Goal: Find specific page/section: Find specific page/section

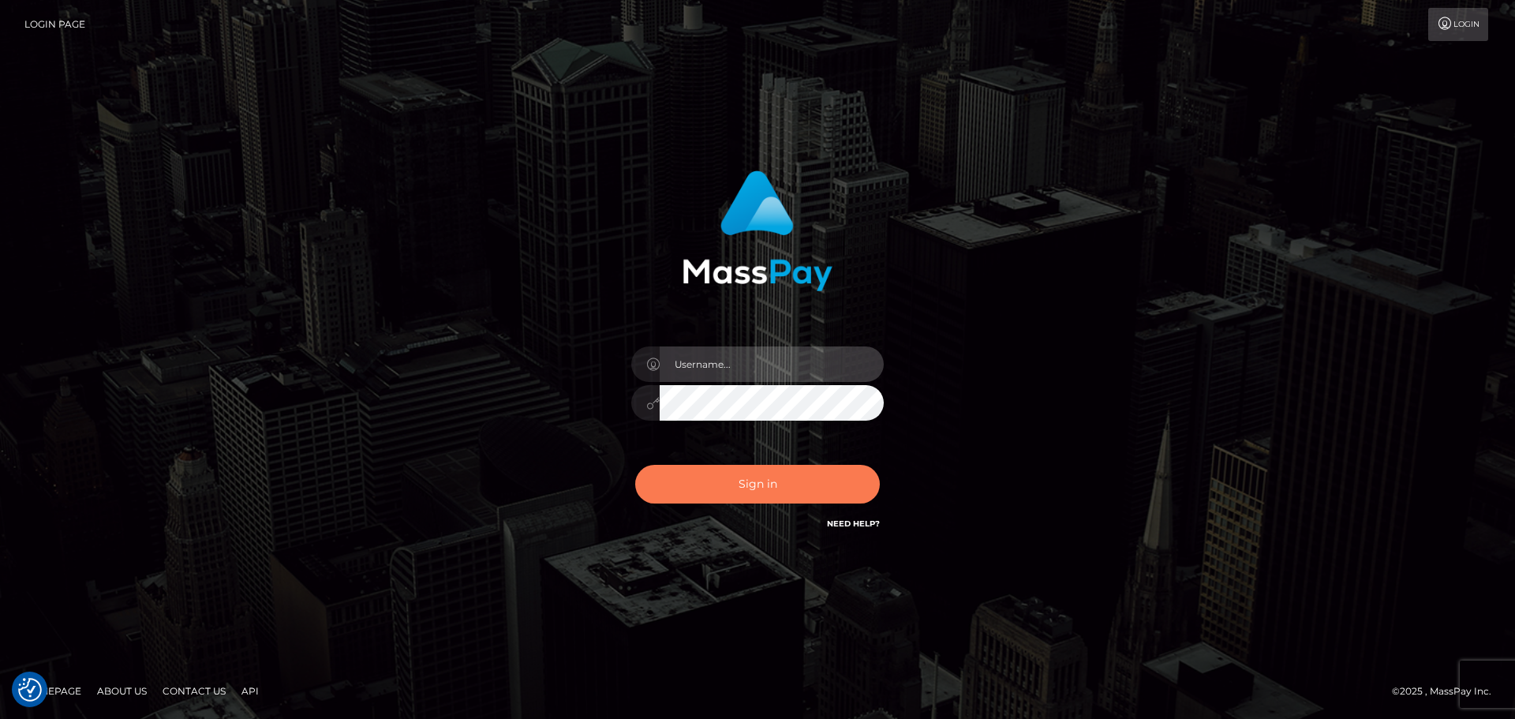
type input "Bedis"
click at [742, 491] on button "Sign in" at bounding box center [757, 484] width 245 height 39
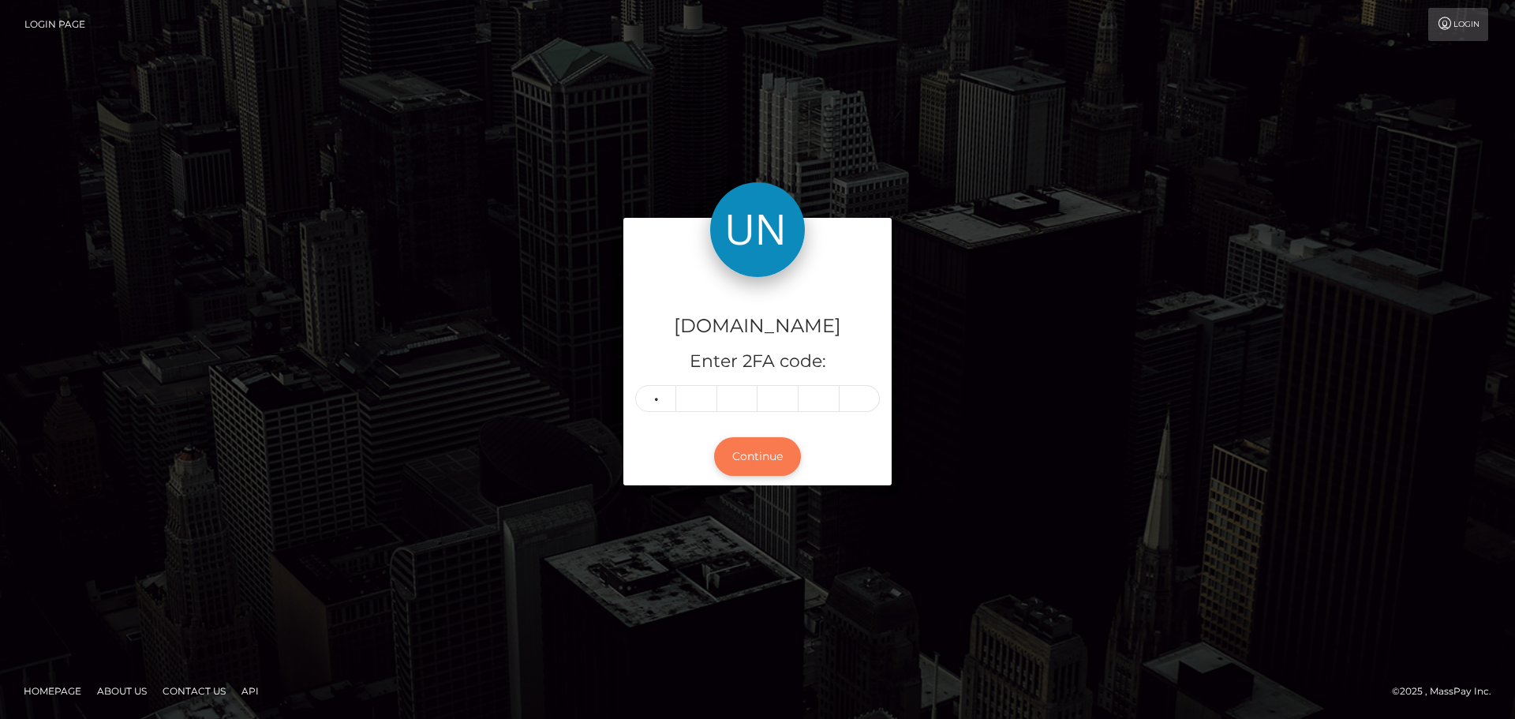
type input "0"
type input "2"
type input "1"
type input "3"
type input "7"
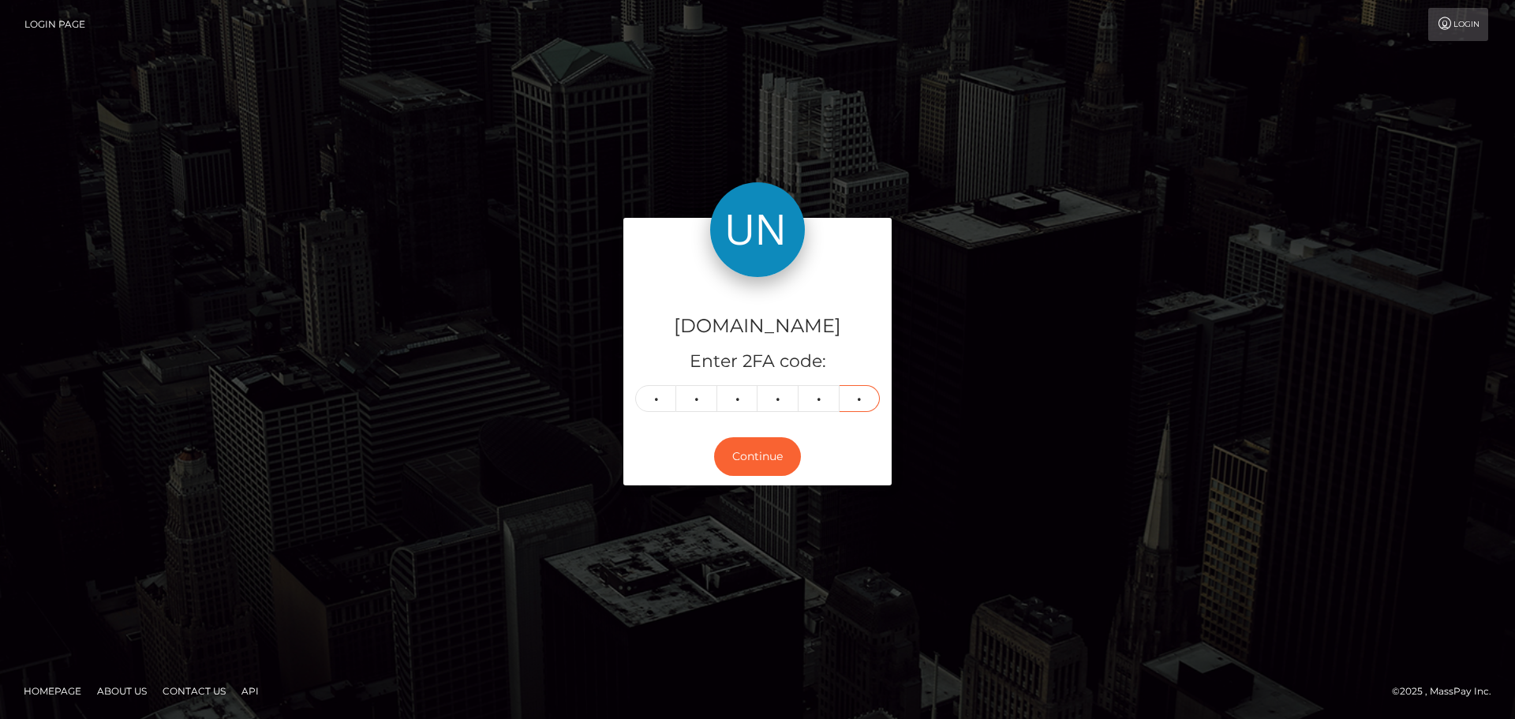
type input "3"
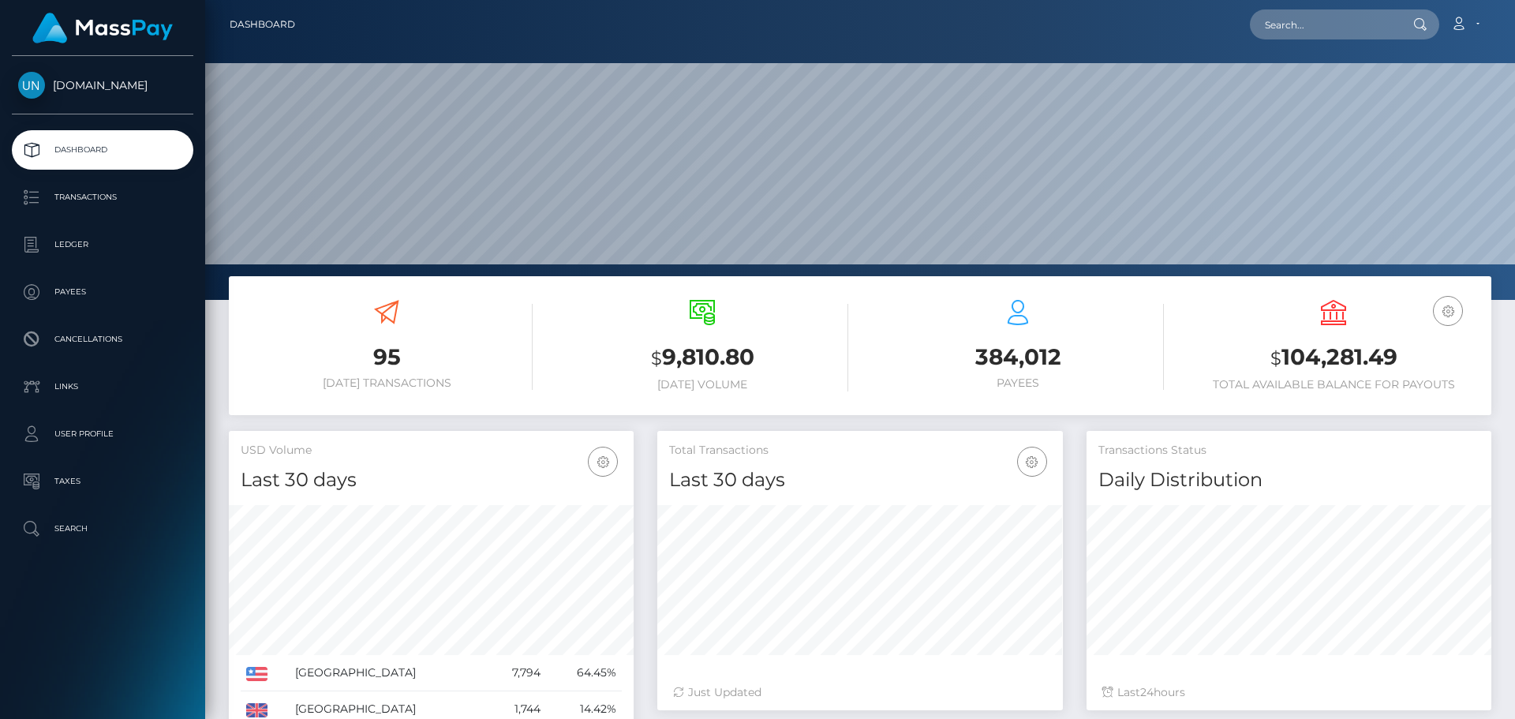
scroll to position [280, 406]
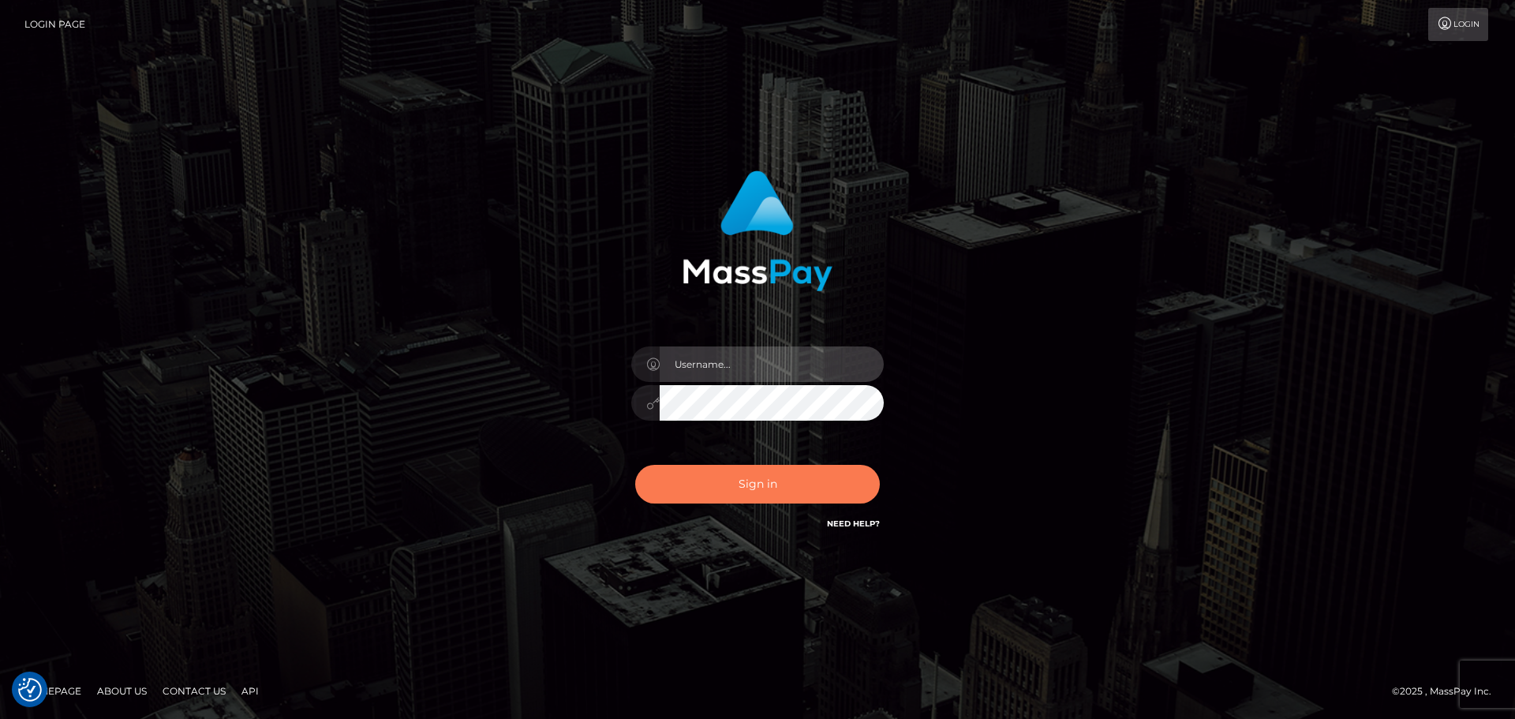
type input "Bedis"
click at [779, 480] on button "Sign in" at bounding box center [757, 484] width 245 height 39
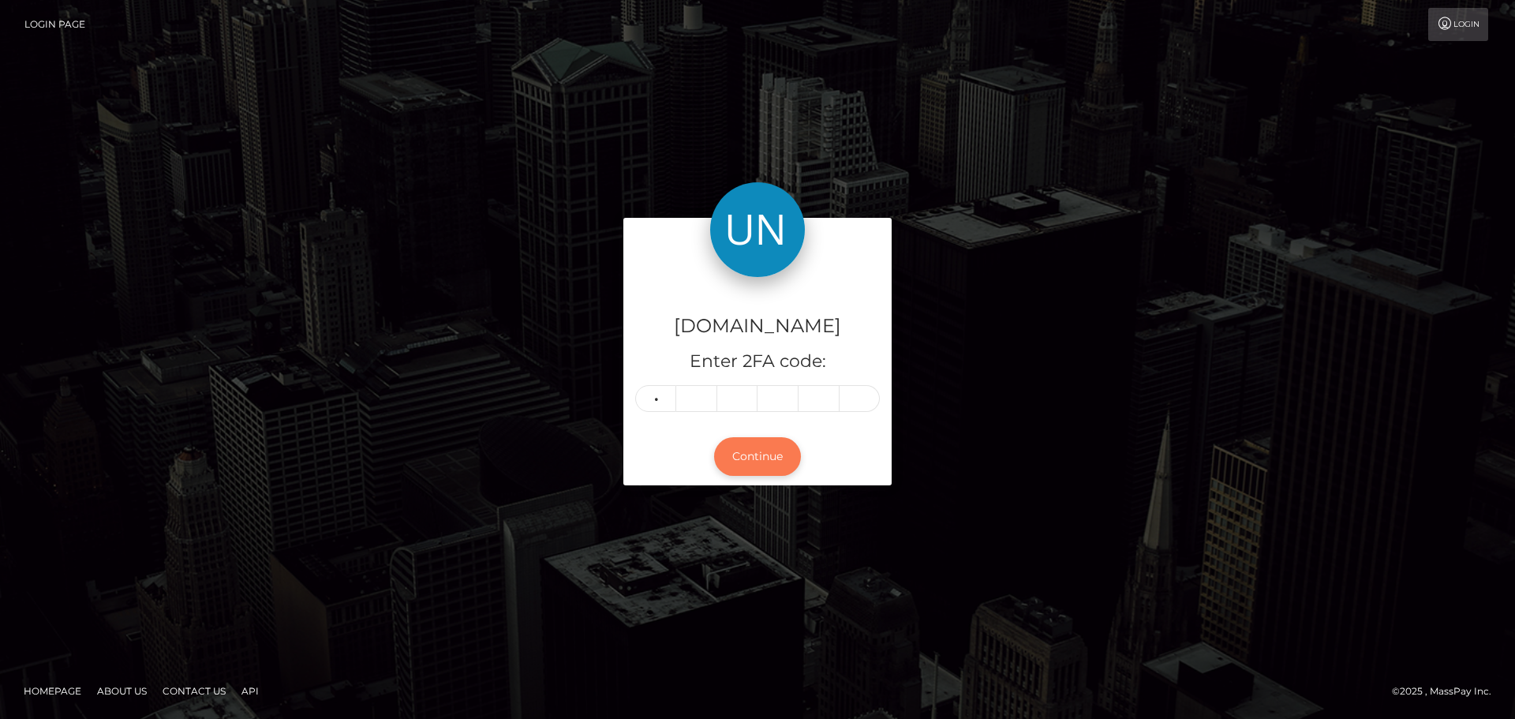
type input "4"
type input "0"
type input "1"
type input "8"
type input "2"
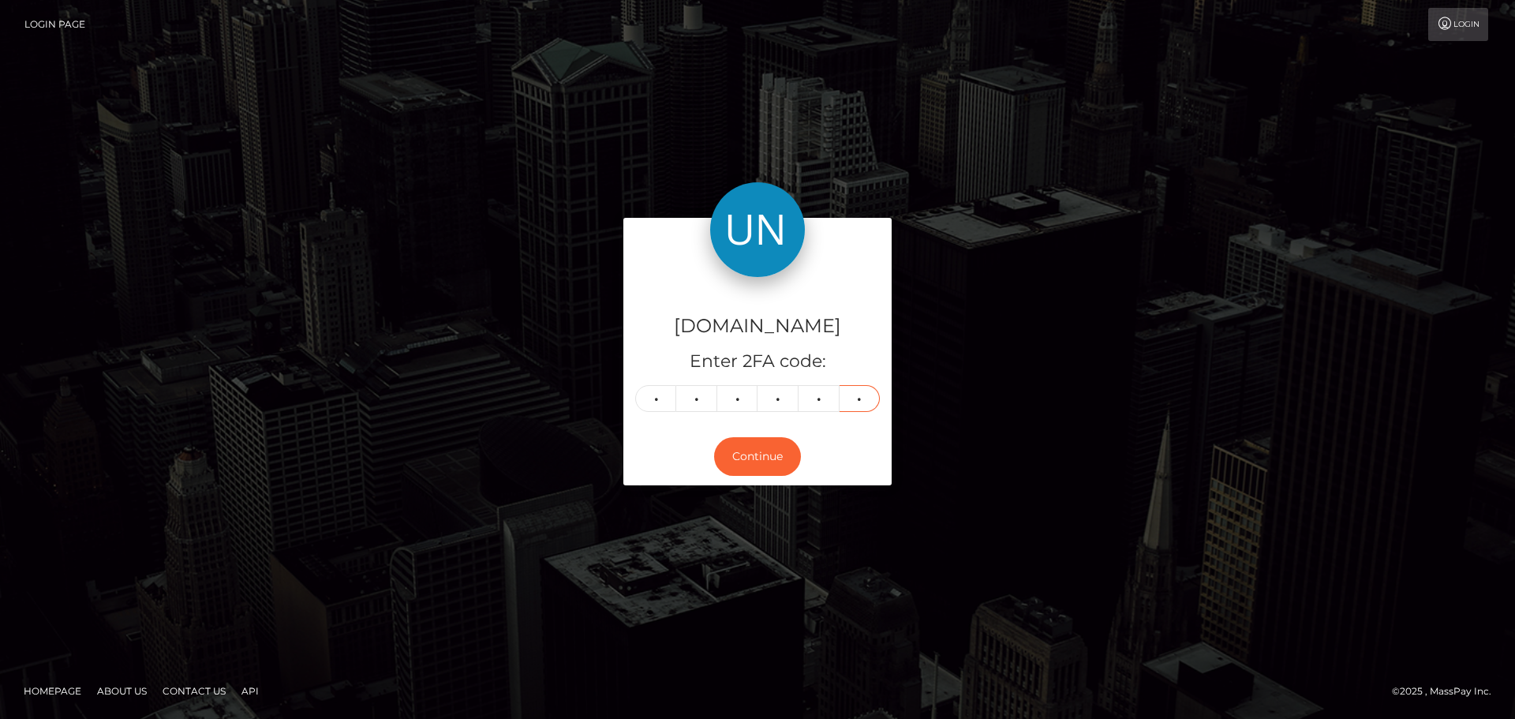
type input "0"
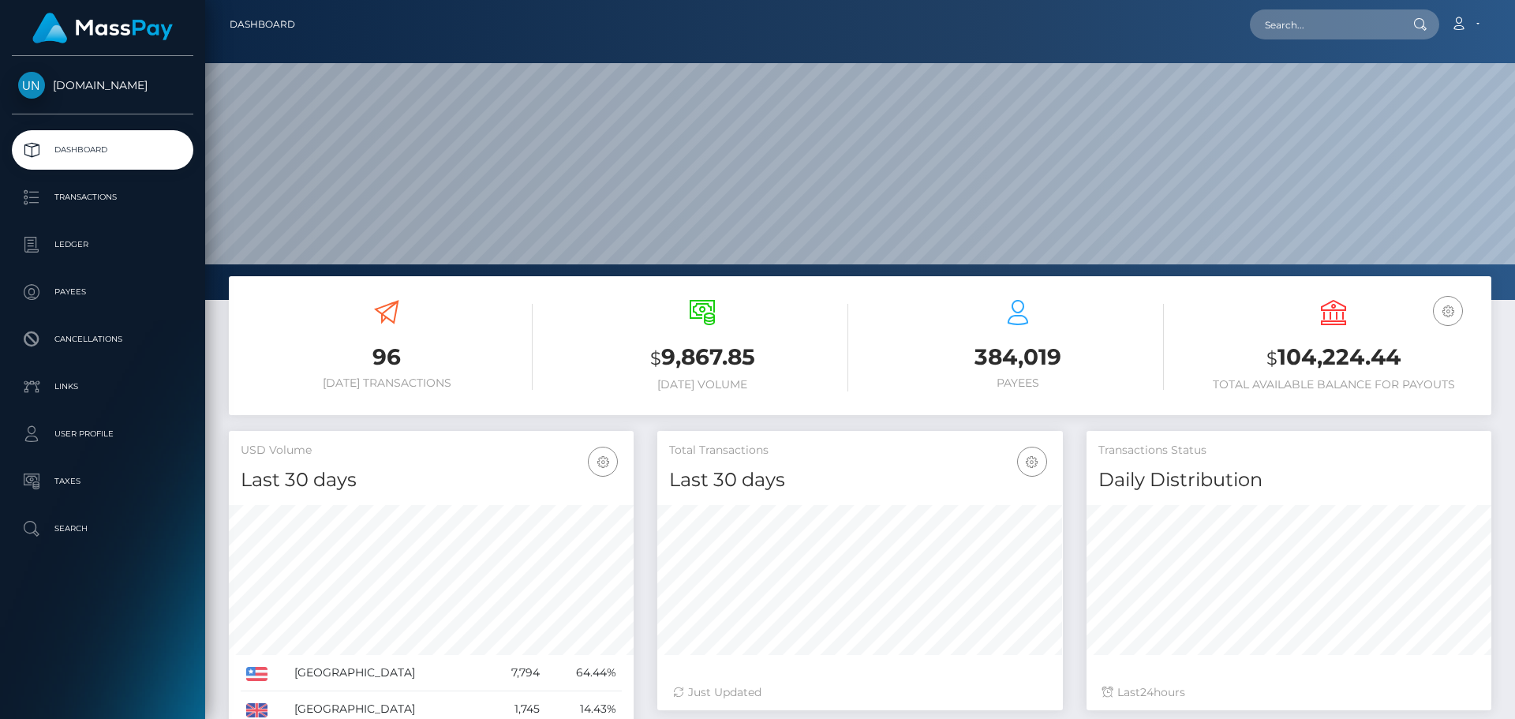
scroll to position [280, 406]
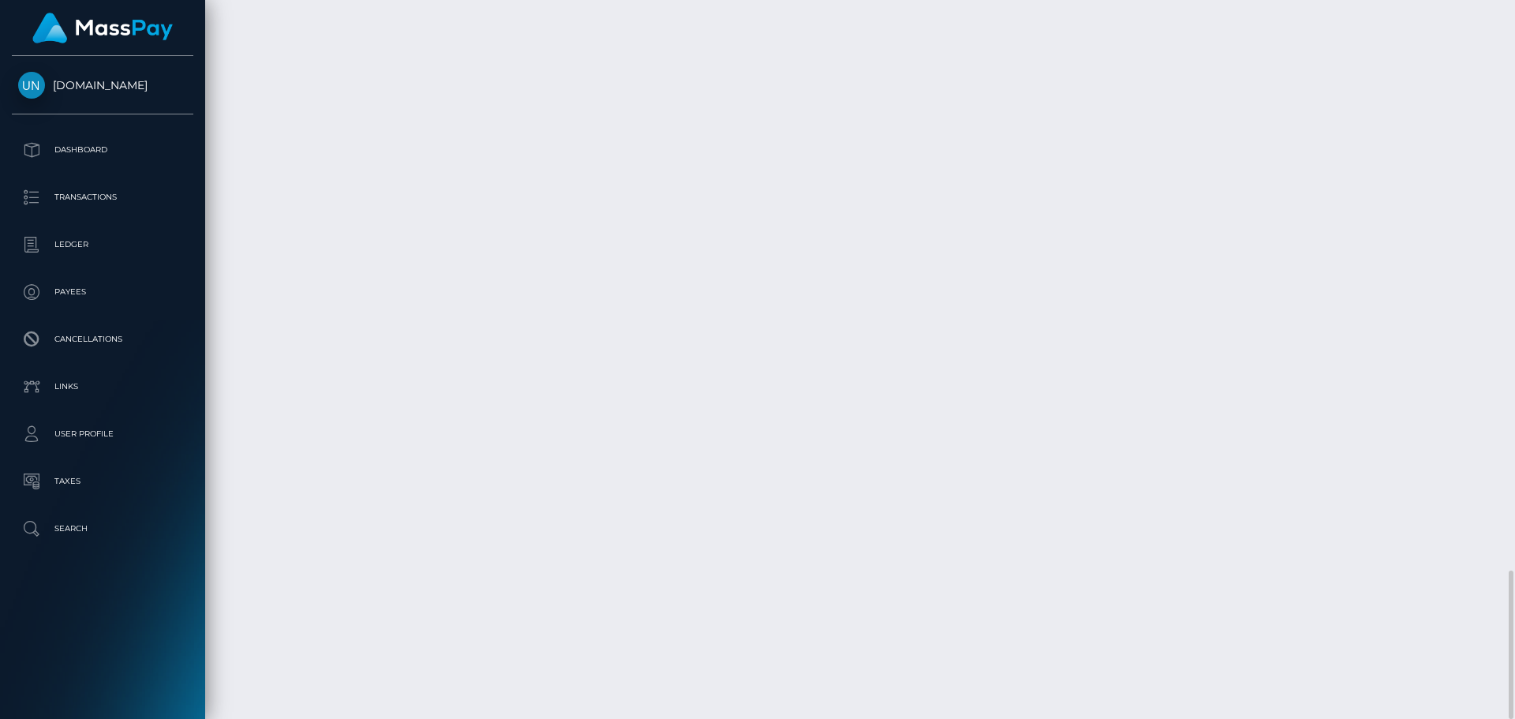
scroll to position [189, 406]
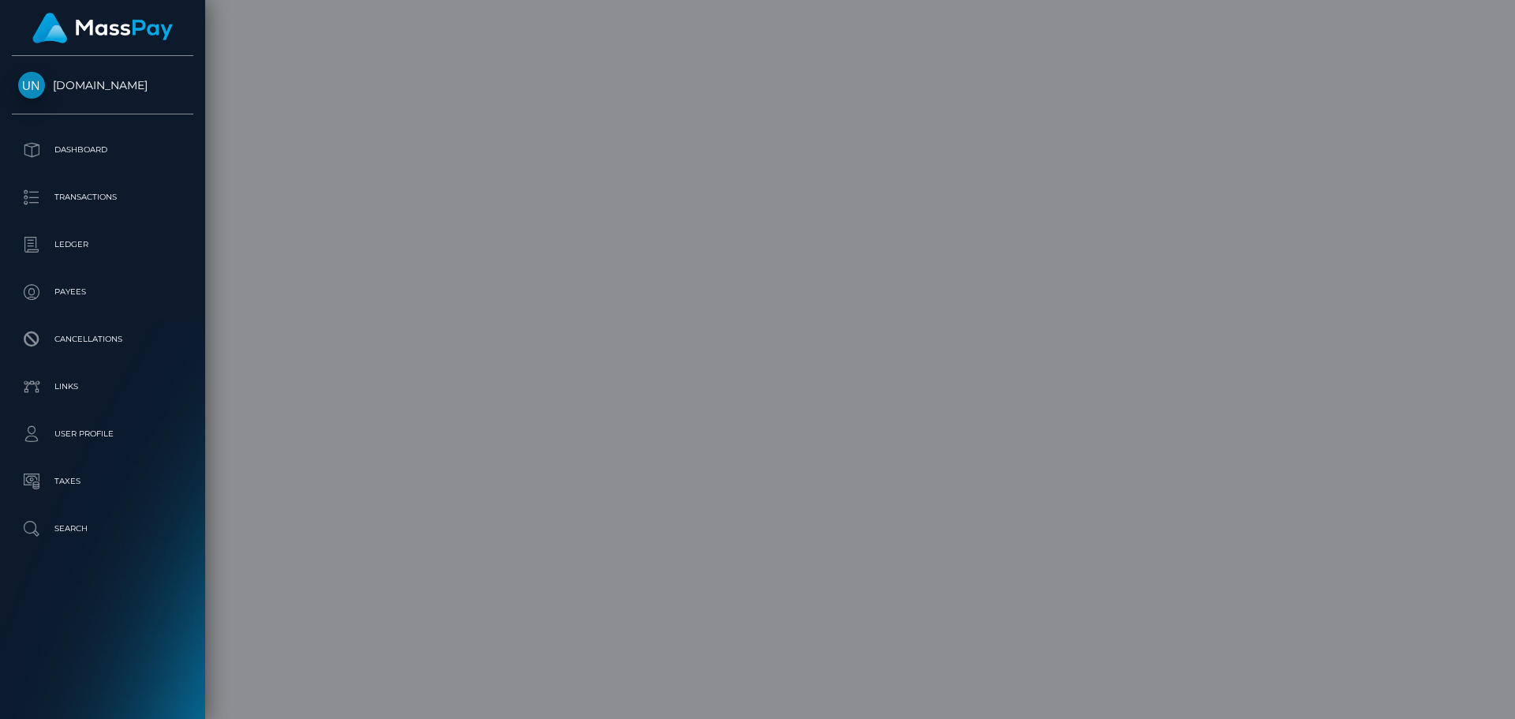
scroll to position [0, 0]
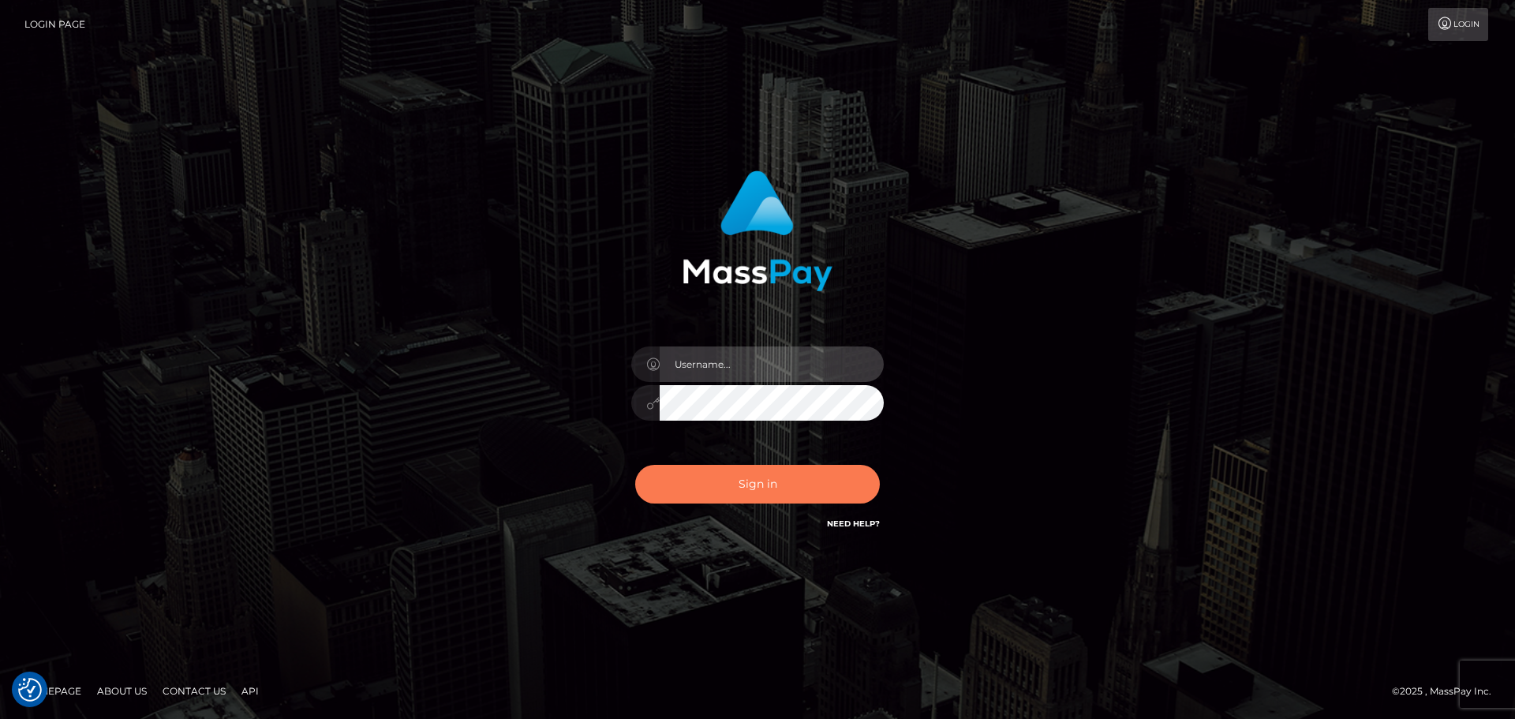
type input "Bedis"
click at [801, 493] on button "Sign in" at bounding box center [757, 484] width 245 height 39
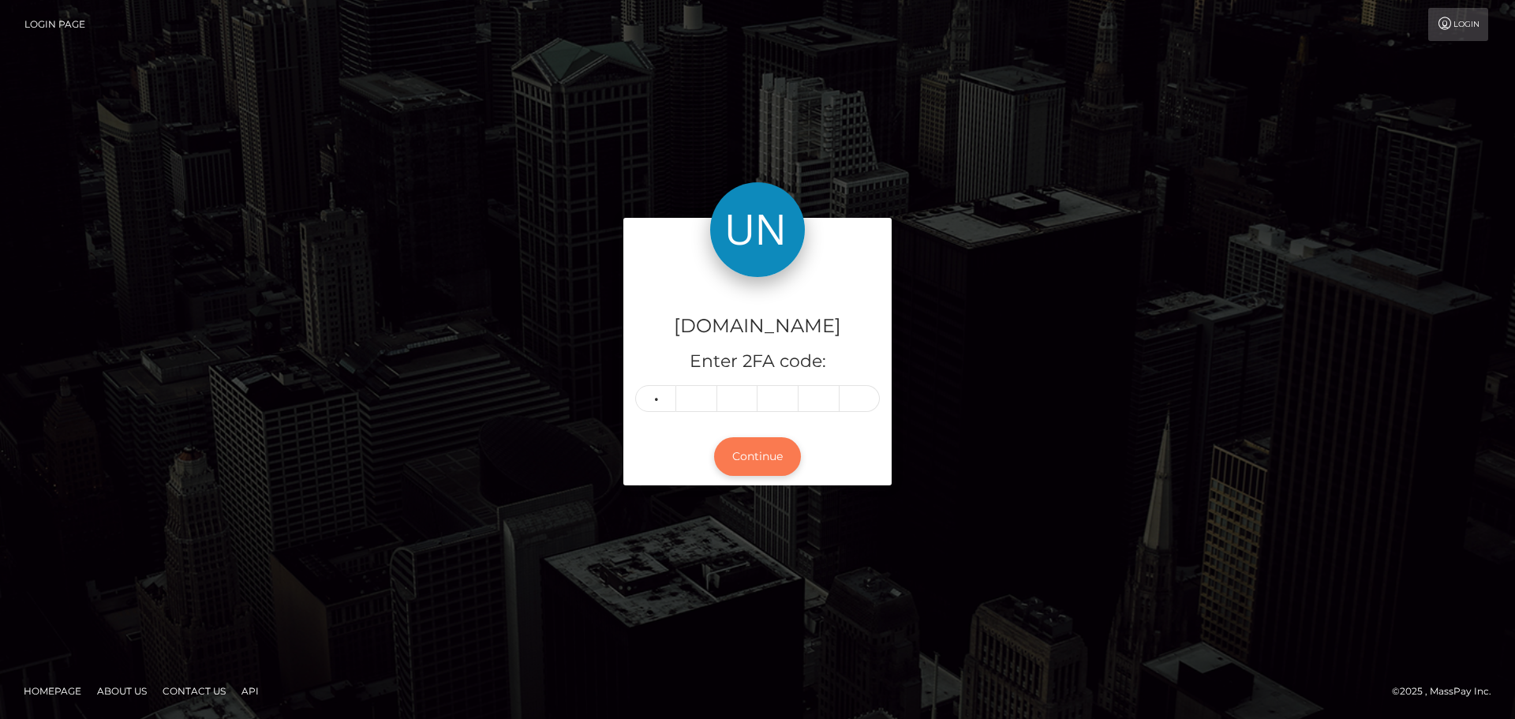
type input "6"
type input "4"
type input "0"
type input "9"
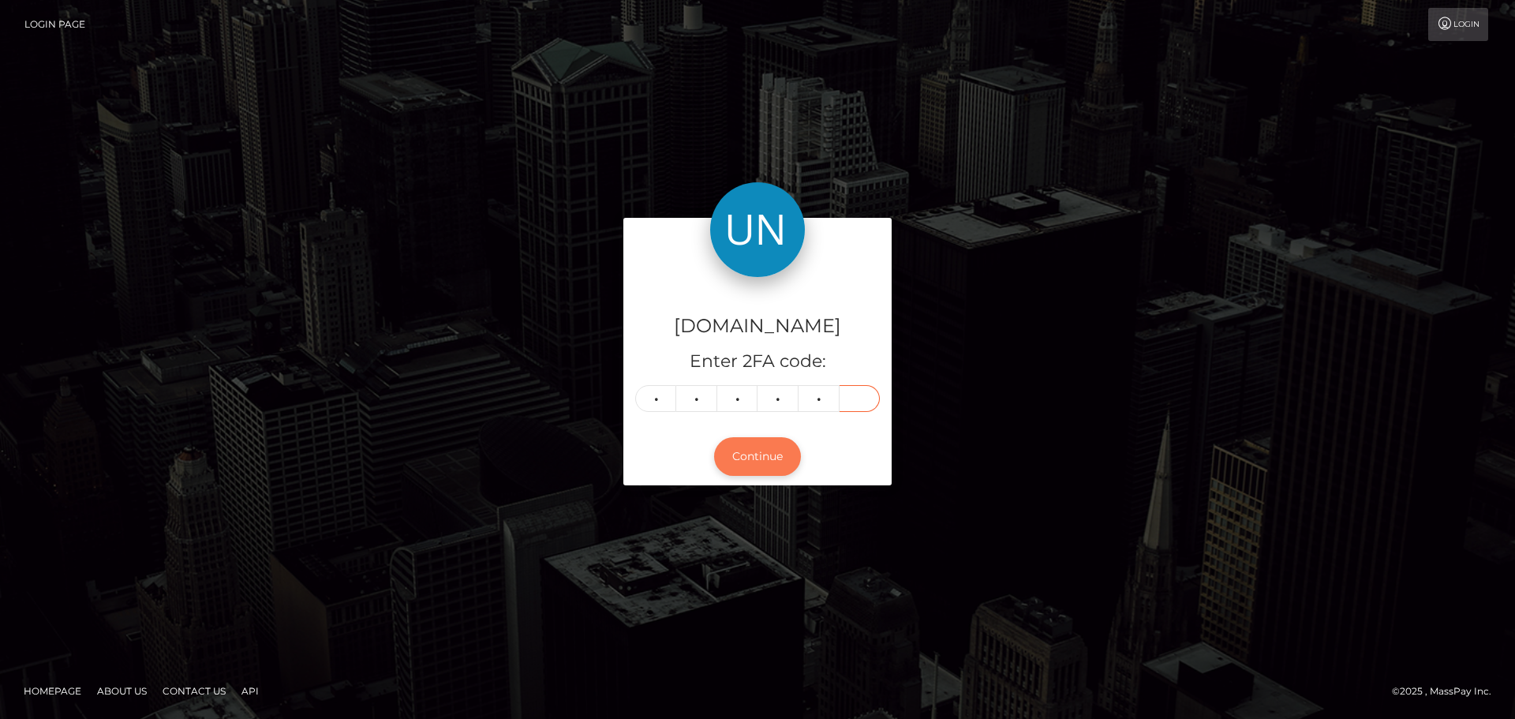
type input "2"
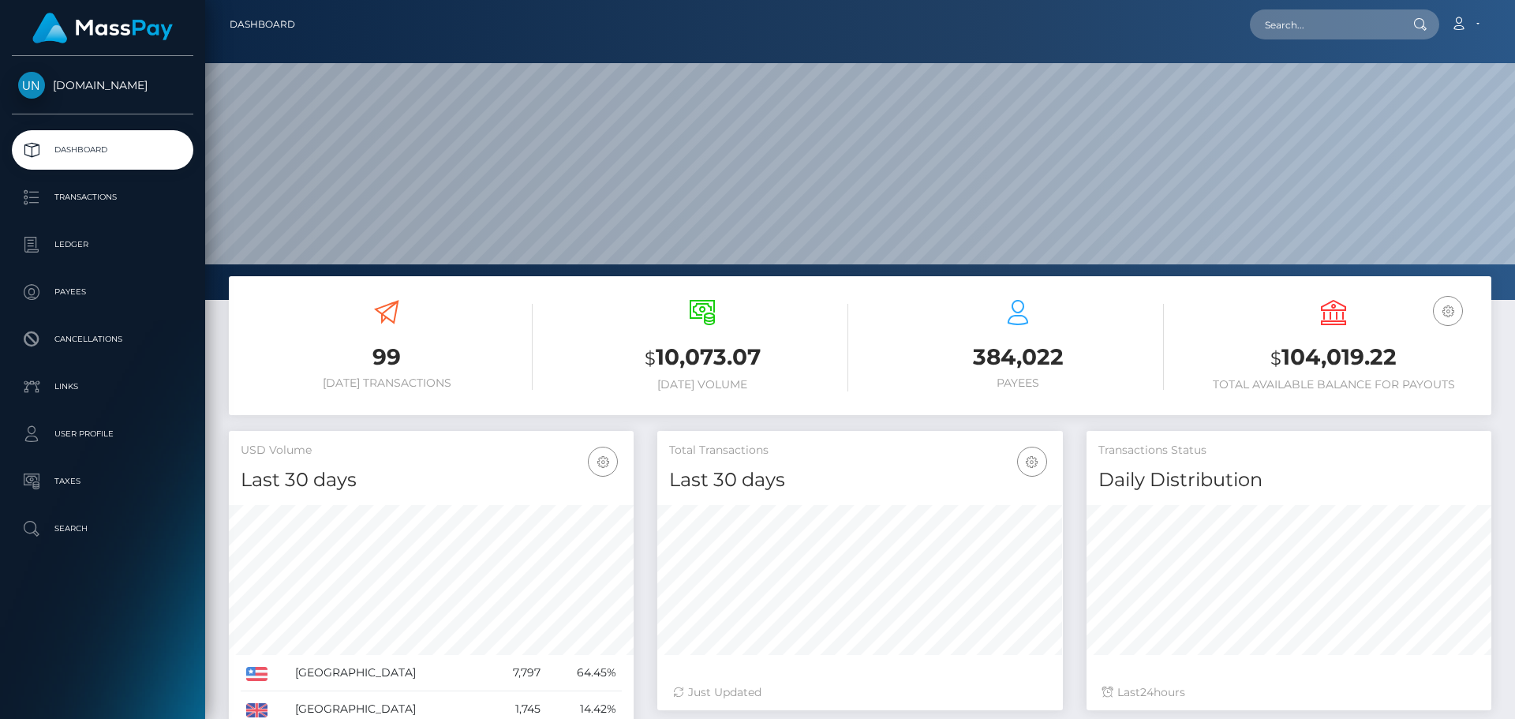
scroll to position [280, 406]
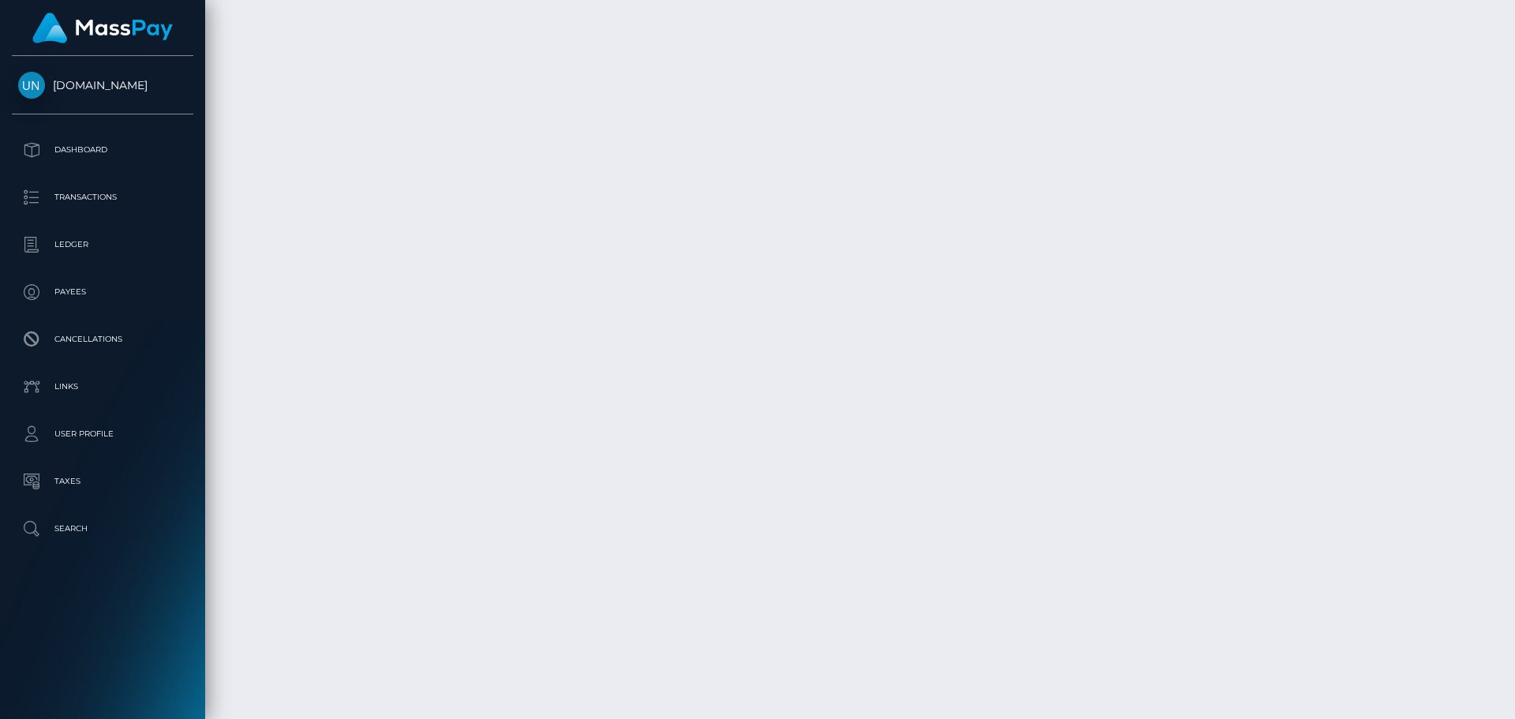
scroll to position [6018, 0]
